Goal: Check status: Check status

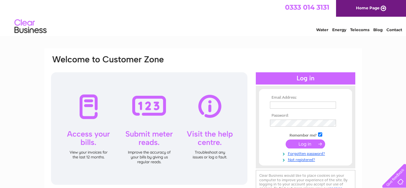
type input "INFO.ASHLEYSBAKERY@GMAIL.COM"
click at [302, 145] on input "submit" at bounding box center [305, 143] width 39 height 9
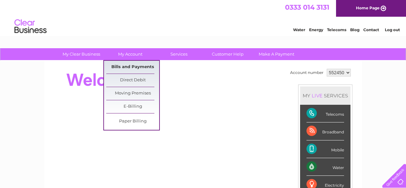
click at [130, 65] on link "Bills and Payments" at bounding box center [132, 67] width 53 height 13
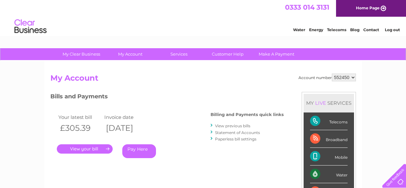
click at [78, 147] on link "." at bounding box center [85, 148] width 56 height 9
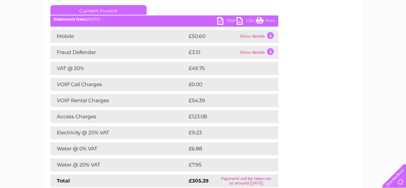
scroll to position [64, 0]
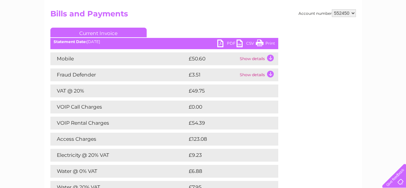
drag, startPoint x: 267, startPoint y: 41, endPoint x: 323, endPoint y: 164, distance: 135.0
click at [267, 41] on link "Print" at bounding box center [265, 43] width 19 height 9
